Goal: Find specific page/section: Find specific page/section

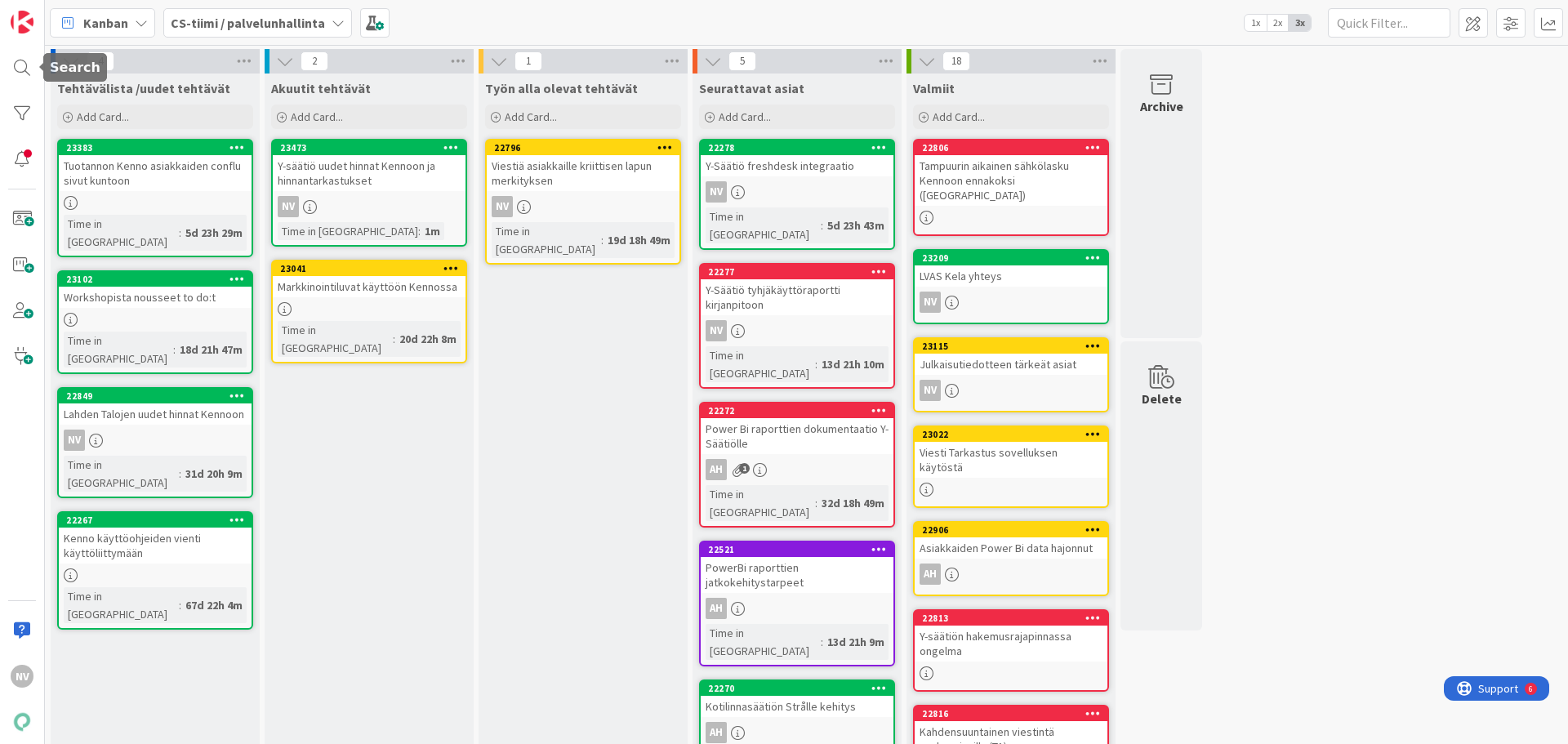
click at [22, 59] on div at bounding box center [21, 68] width 33 height 33
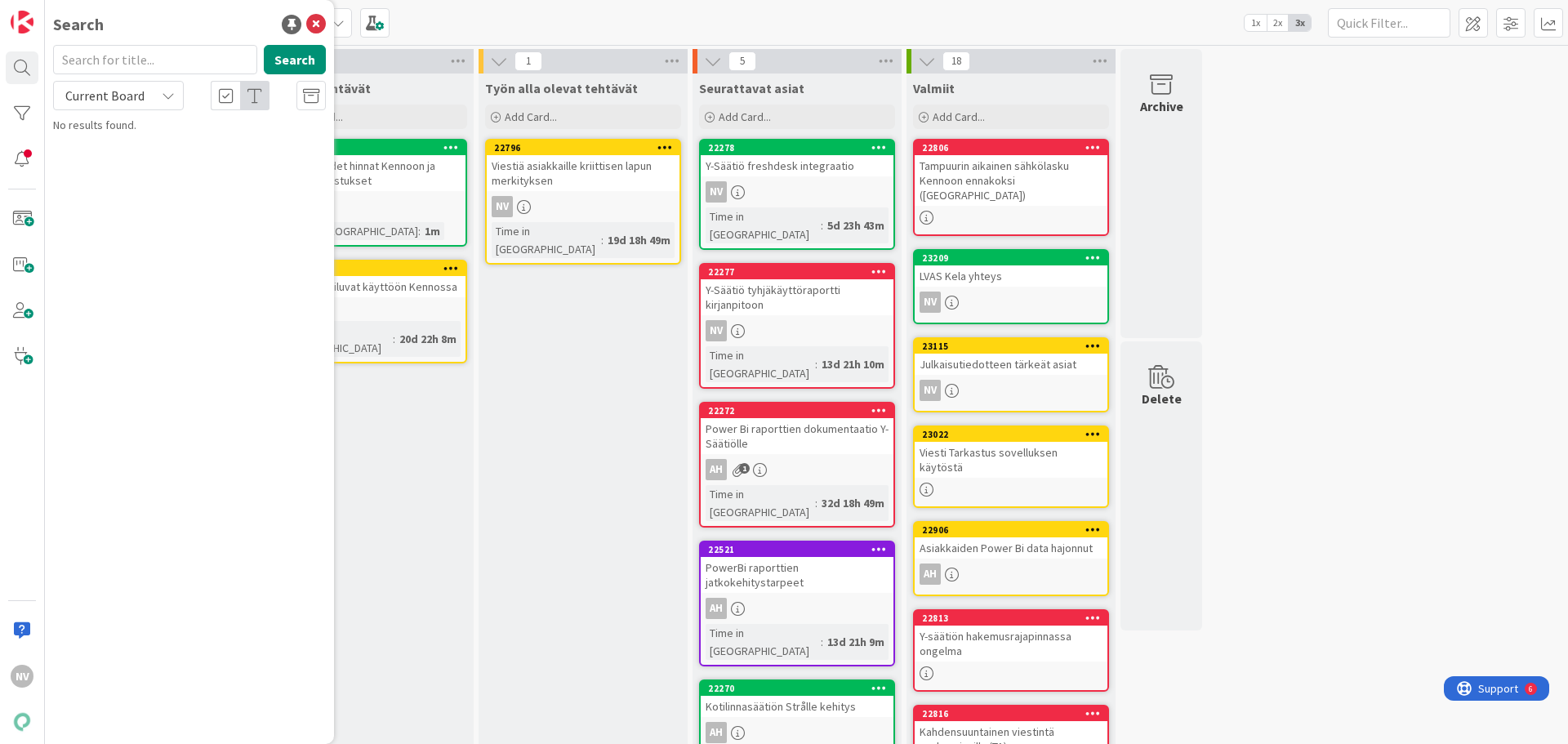
click at [134, 64] on input "text" at bounding box center [155, 59] width 204 height 30
type input "sopimusajankohtainen"
click at [175, 89] on div "Current Board" at bounding box center [118, 95] width 131 height 30
click at [158, 156] on span "All Boards" at bounding box center [147, 163] width 170 height 24
click at [283, 56] on button "Search" at bounding box center [294, 59] width 62 height 30
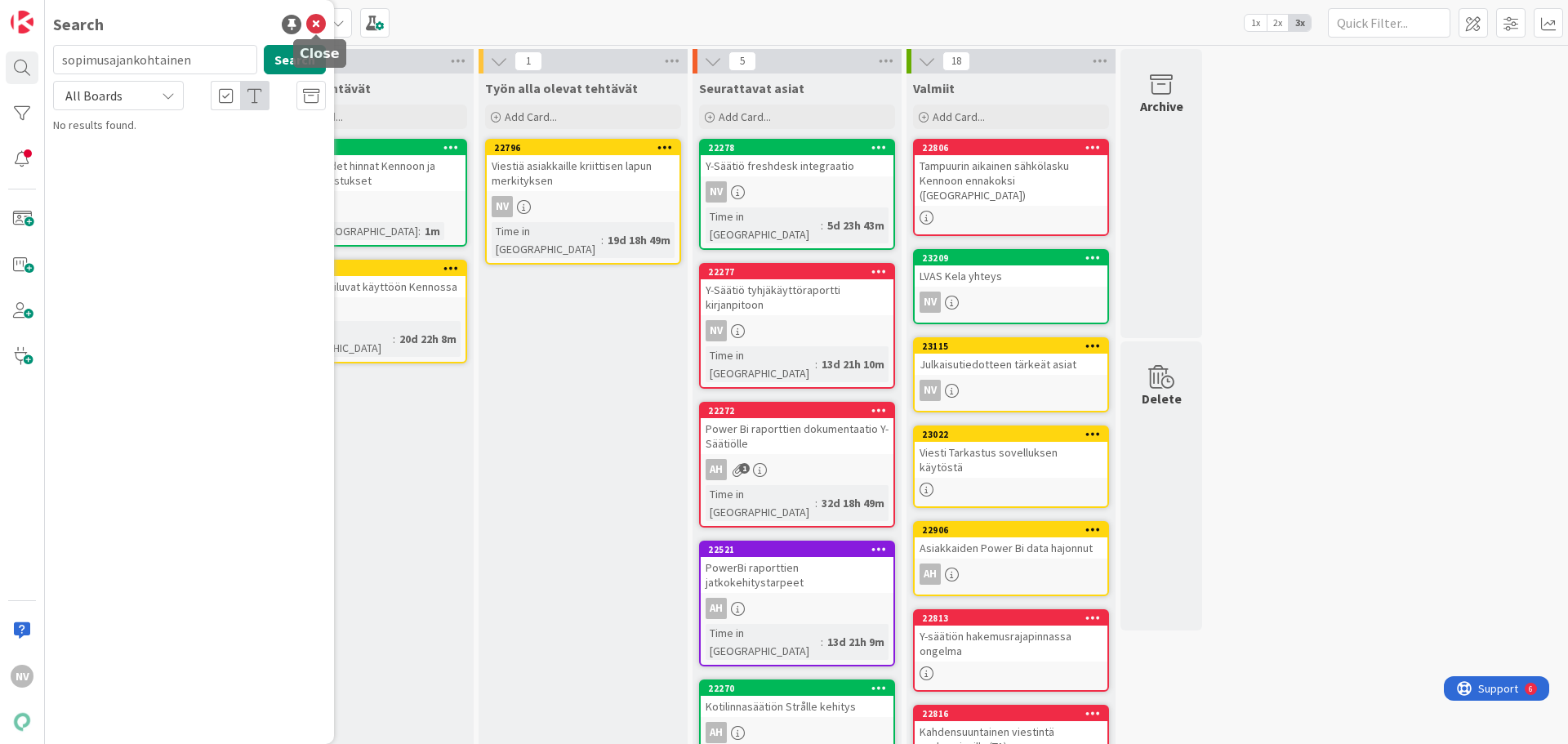
click at [314, 22] on icon at bounding box center [316, 24] width 20 height 20
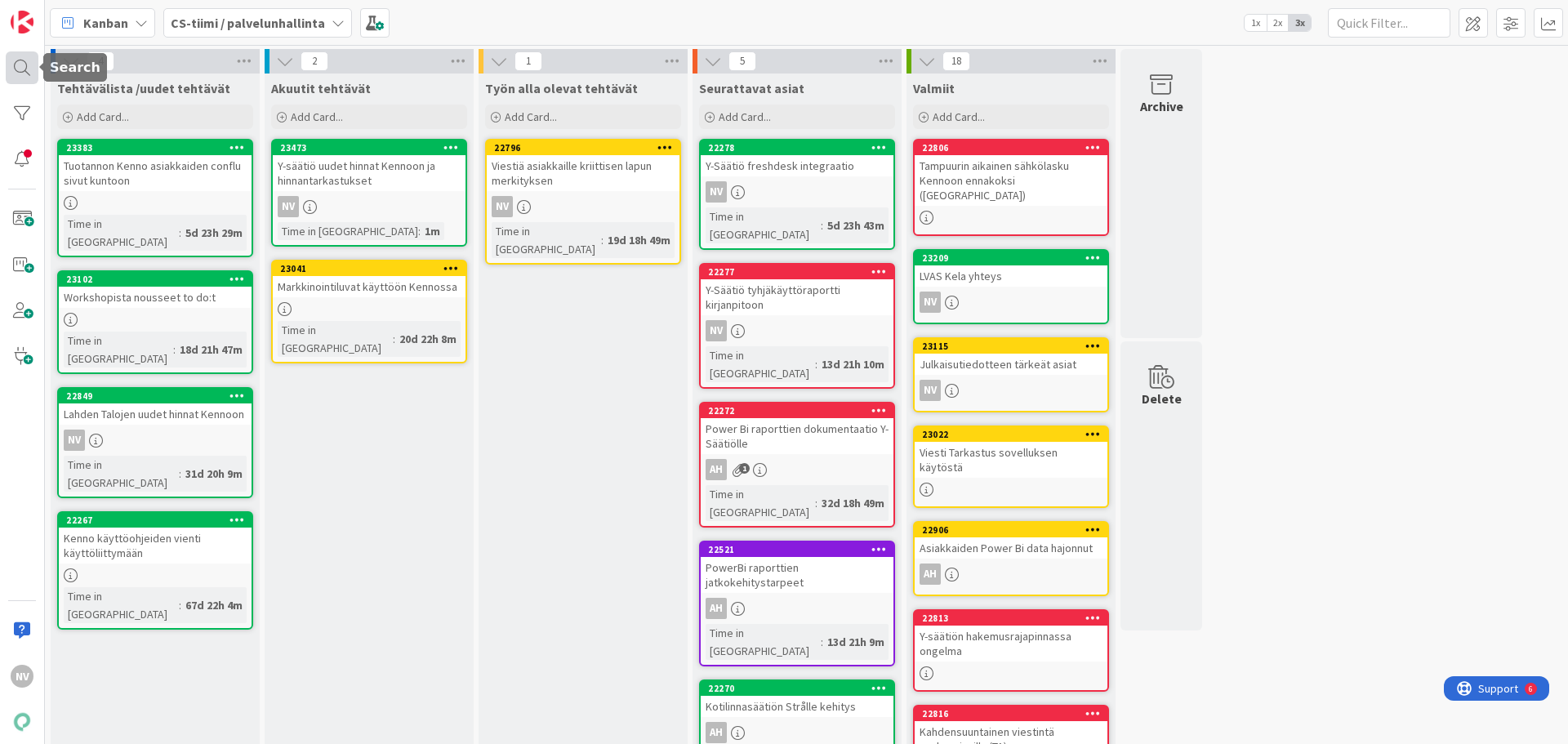
click at [19, 64] on div at bounding box center [21, 68] width 33 height 33
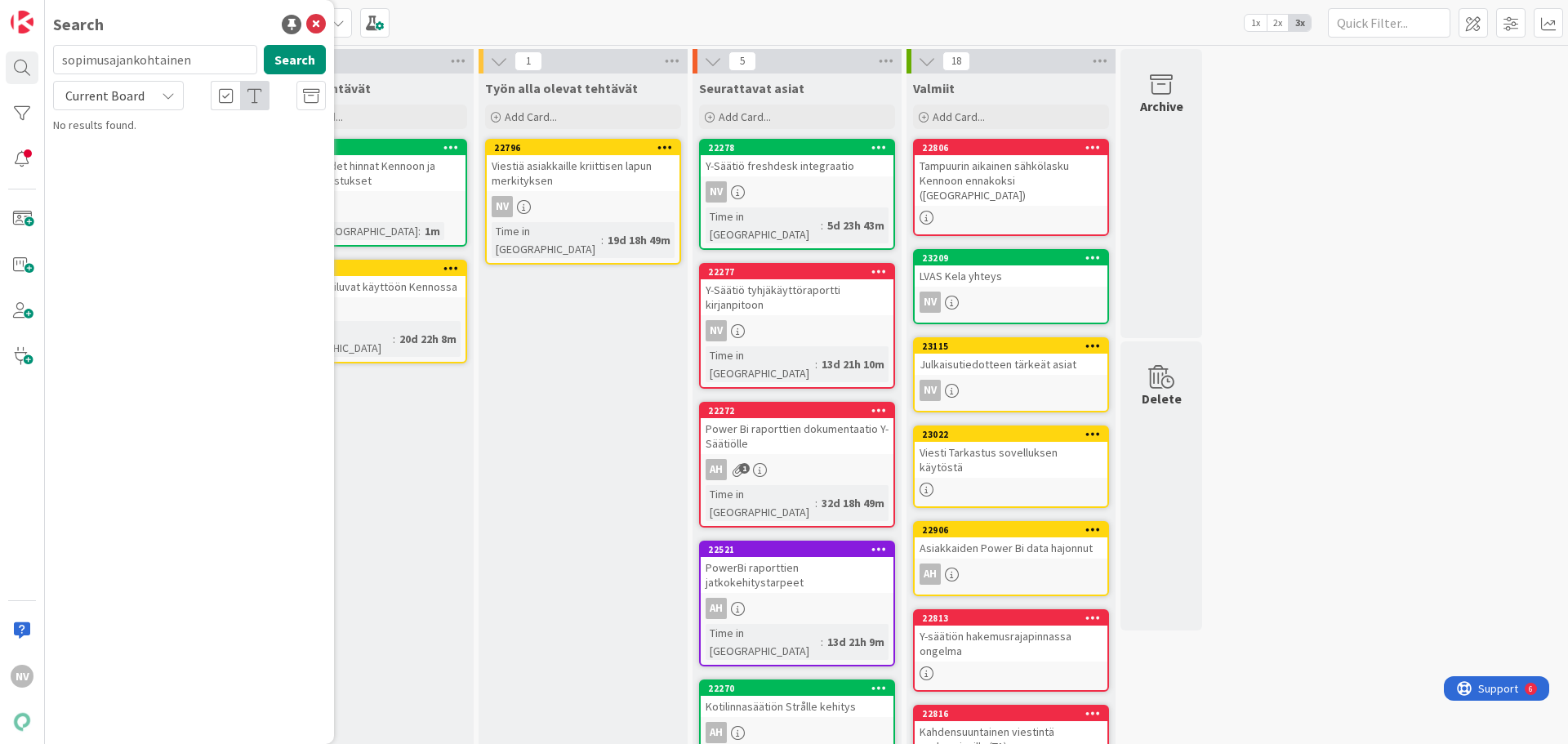
click at [168, 92] on icon at bounding box center [168, 95] width 13 height 13
click at [138, 155] on span "All Boards" at bounding box center [147, 163] width 170 height 24
drag, startPoint x: 200, startPoint y: 57, endPoint x: 25, endPoint y: 73, distance: 175.7
click at [25, 73] on div "NV Search sopimusajankohtainen Search All Boards Current Board All Boards No re…" at bounding box center [22, 372] width 45 height 744
type input "o"
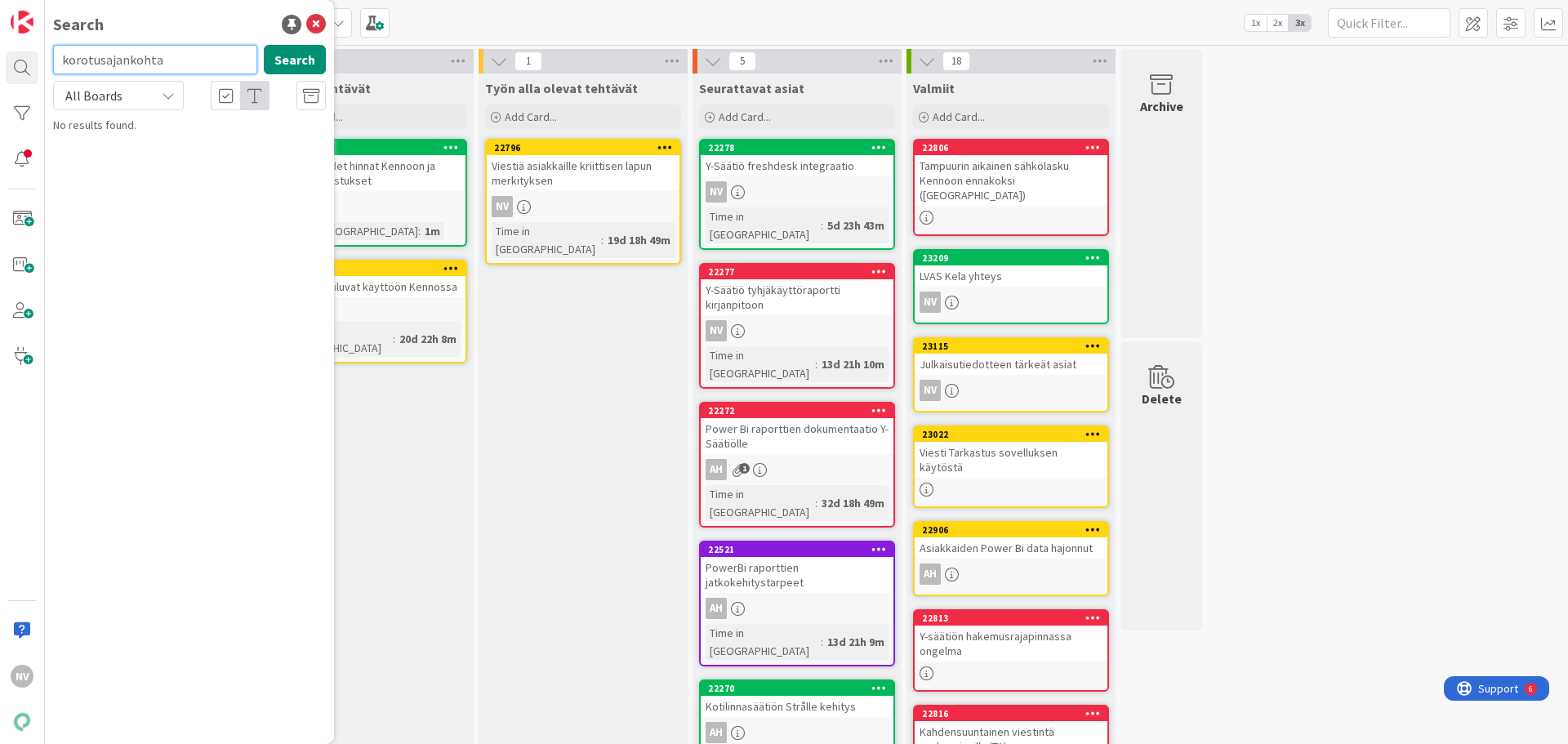
click at [170, 61] on input "korotusajankohta" at bounding box center [155, 59] width 204 height 30
type input "korotustieto"
click at [318, 20] on icon at bounding box center [316, 24] width 20 height 20
